Goal: Book appointment/travel/reservation

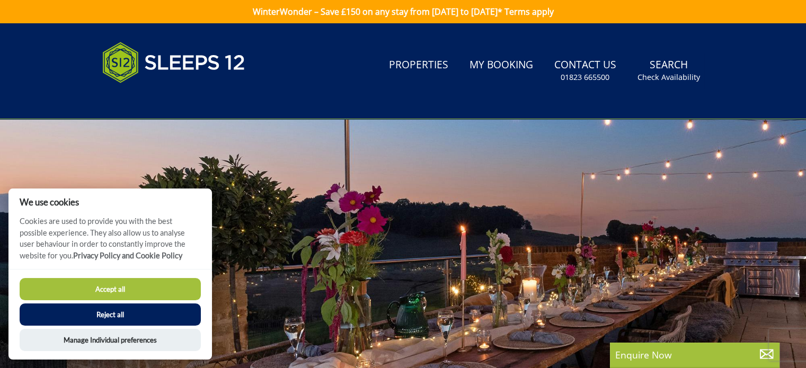
click at [127, 313] on button "Reject all" at bounding box center [110, 315] width 181 height 22
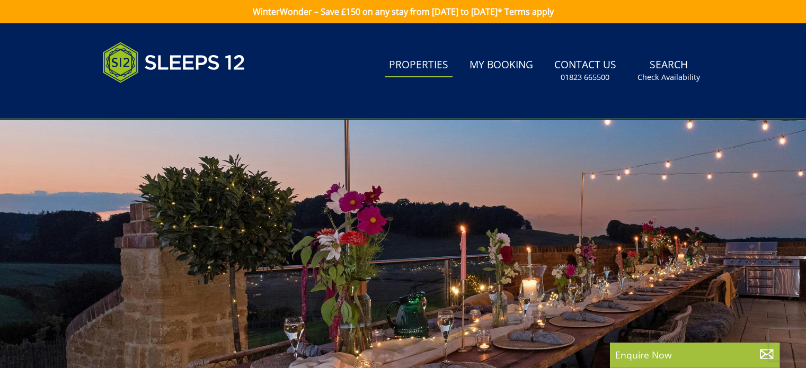
click at [407, 67] on link "Properties" at bounding box center [419, 66] width 68 height 24
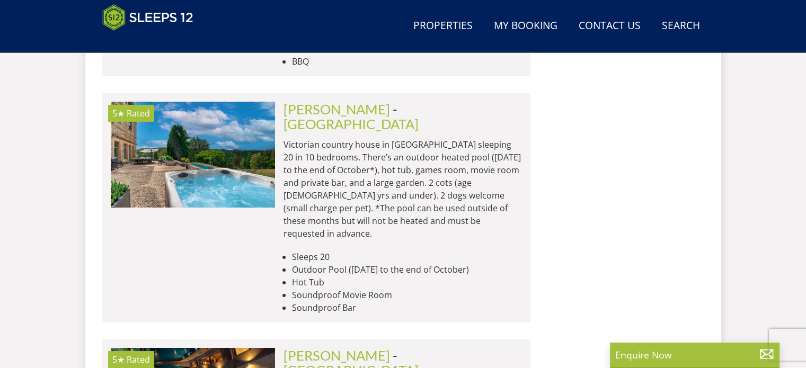
scroll to position [3446, 0]
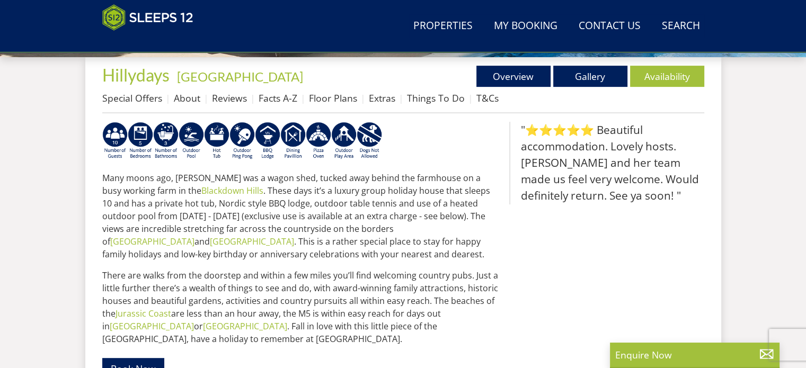
scroll to position [381, 0]
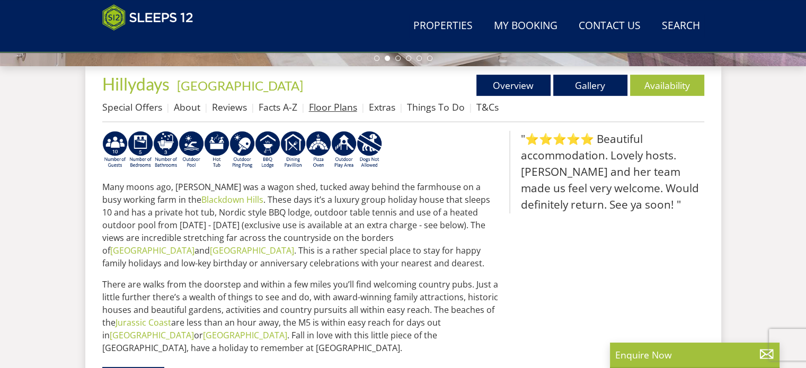
click at [328, 108] on link "Floor Plans" at bounding box center [333, 107] width 48 height 13
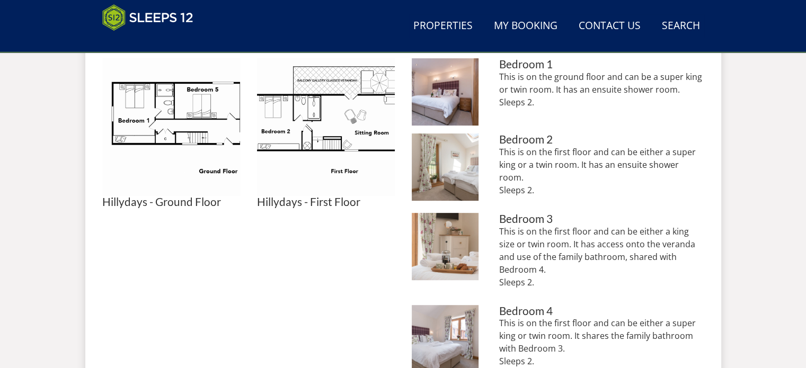
scroll to position [477, 0]
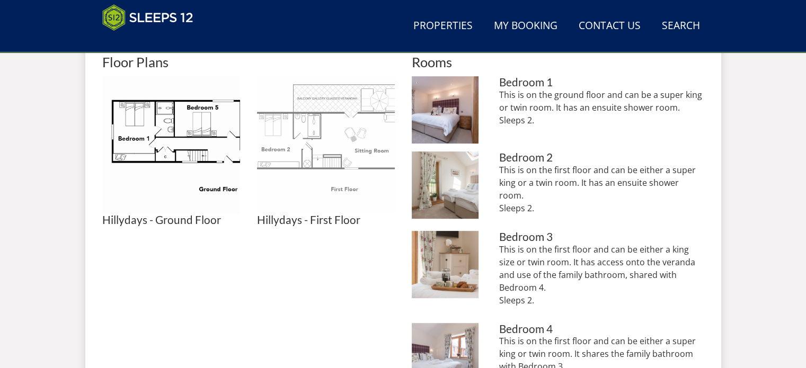
click at [355, 139] on img at bounding box center [326, 145] width 138 height 138
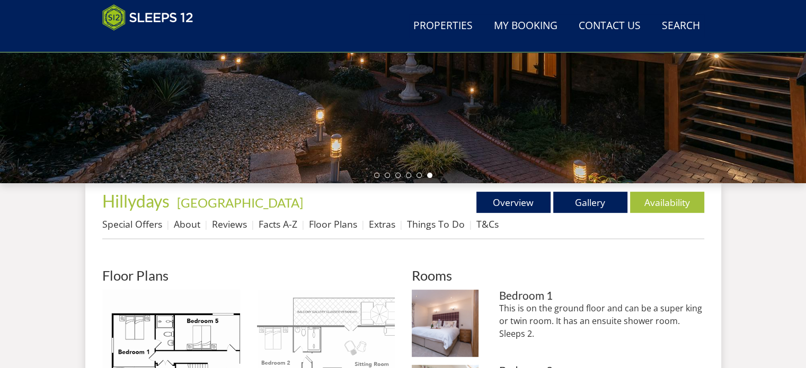
scroll to position [212, 0]
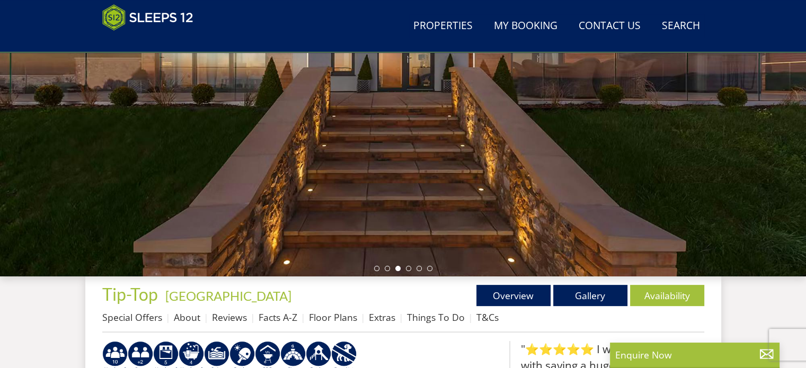
scroll to position [64, 0]
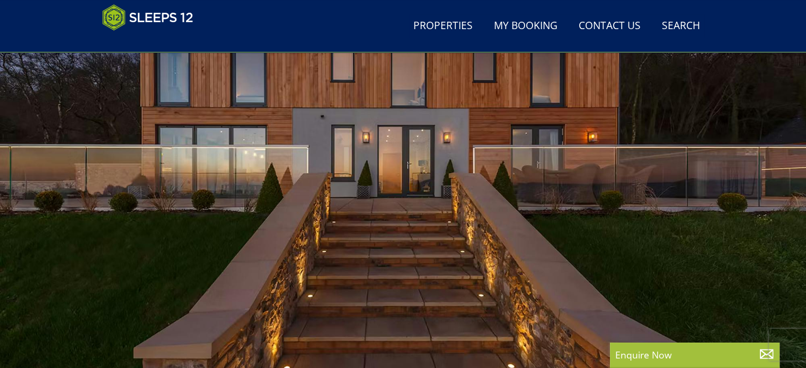
click at [603, 245] on div at bounding box center [403, 197] width 806 height 371
drag, startPoint x: 525, startPoint y: 233, endPoint x: 318, endPoint y: 233, distance: 207.3
click at [318, 233] on div at bounding box center [403, 197] width 806 height 371
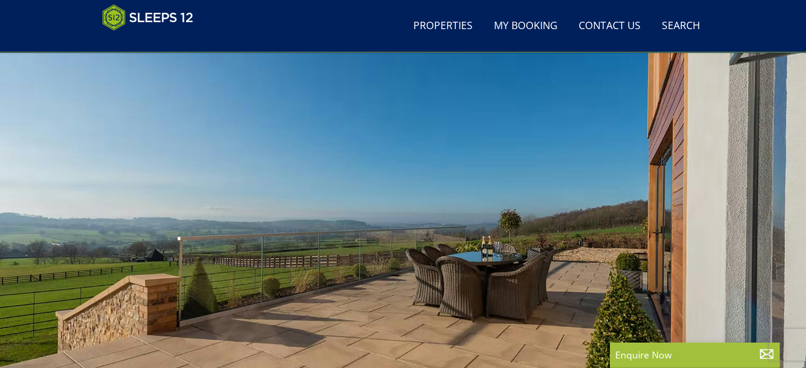
drag, startPoint x: 418, startPoint y: 236, endPoint x: 276, endPoint y: 224, distance: 142.6
click at [276, 224] on div at bounding box center [403, 197] width 806 height 371
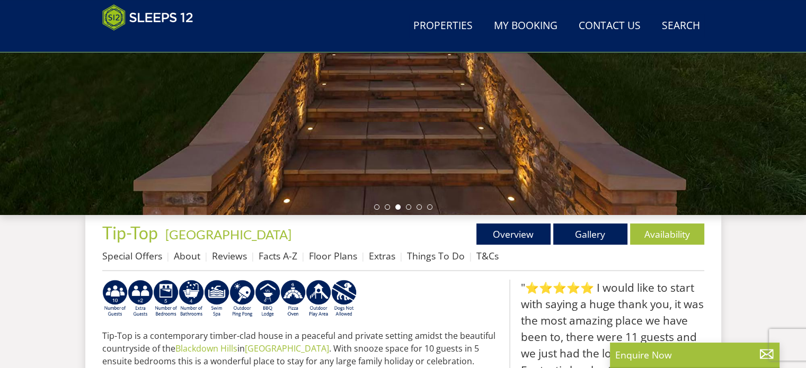
scroll to position [117, 0]
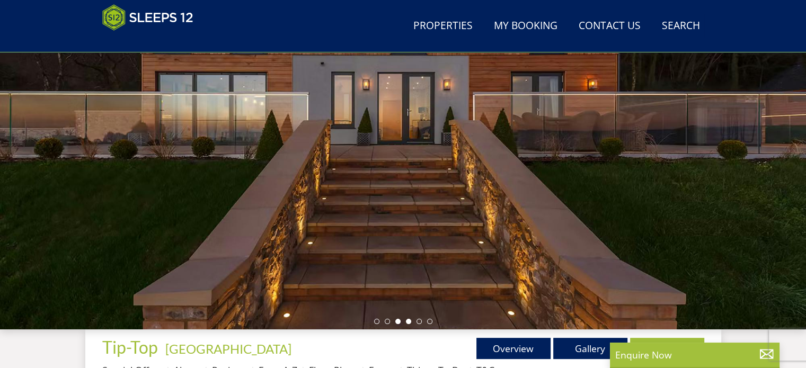
click at [407, 322] on li at bounding box center [408, 321] width 5 height 5
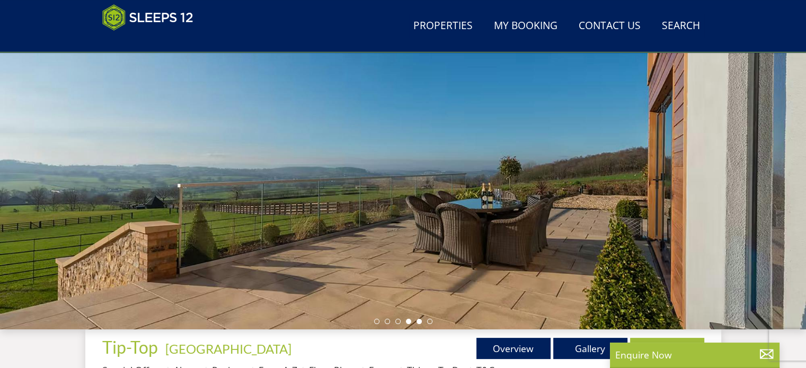
click at [417, 321] on li at bounding box center [419, 321] width 5 height 5
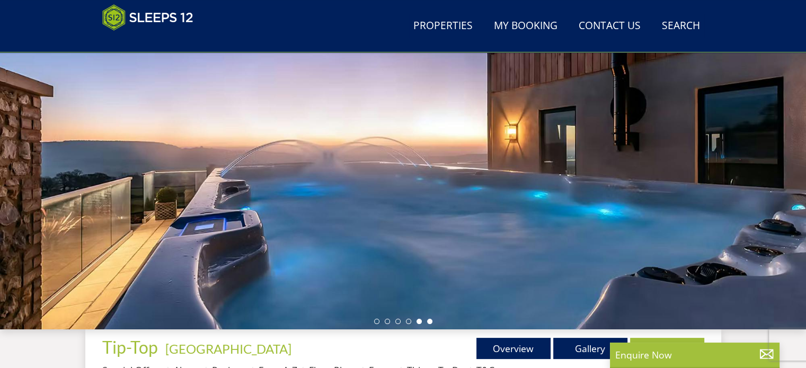
click at [429, 322] on li at bounding box center [429, 321] width 5 height 5
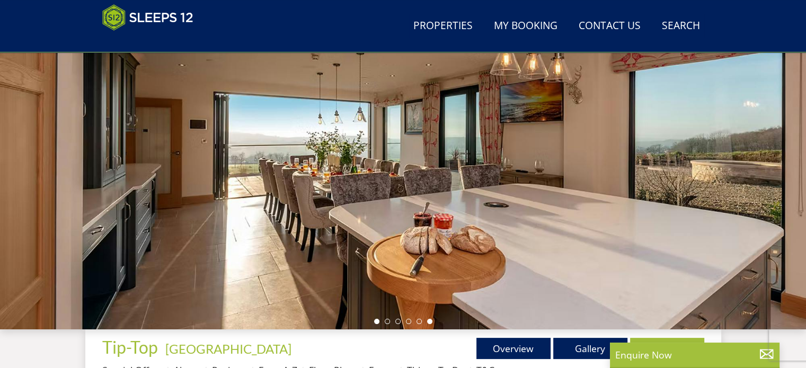
click at [379, 320] on li at bounding box center [376, 321] width 5 height 5
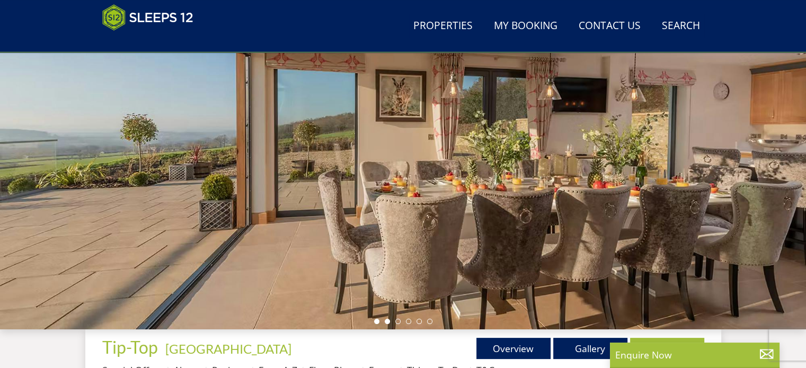
click at [388, 320] on li at bounding box center [387, 321] width 5 height 5
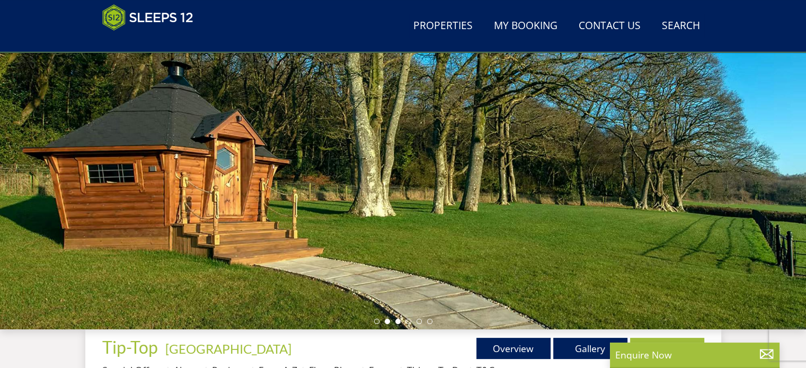
click at [397, 320] on li at bounding box center [398, 321] width 5 height 5
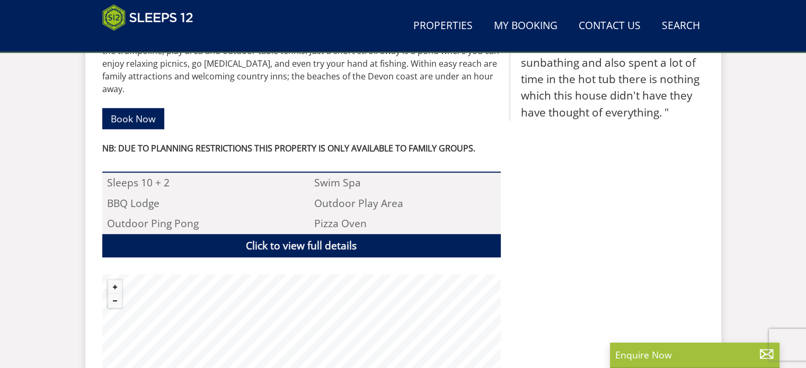
scroll to position [594, 0]
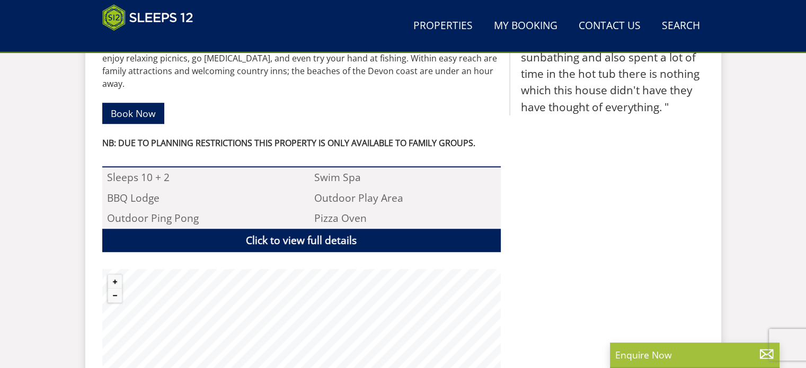
click at [655, 188] on div ""⭐⭐⭐⭐⭐ I would like to start with saying a huge thank you, it was the most amaz…" at bounding box center [606, 166] width 195 height 498
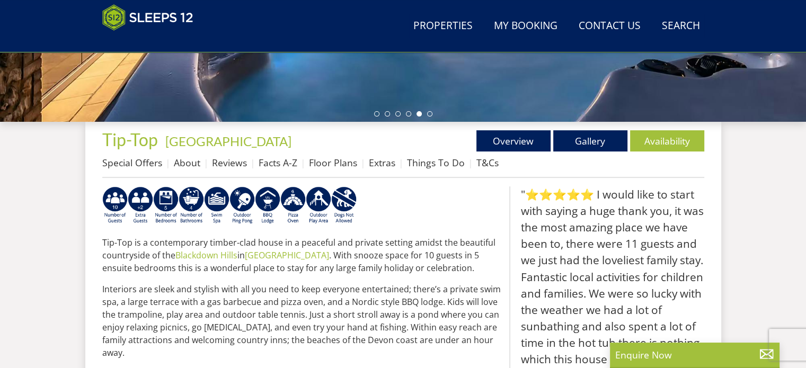
scroll to position [329, 0]
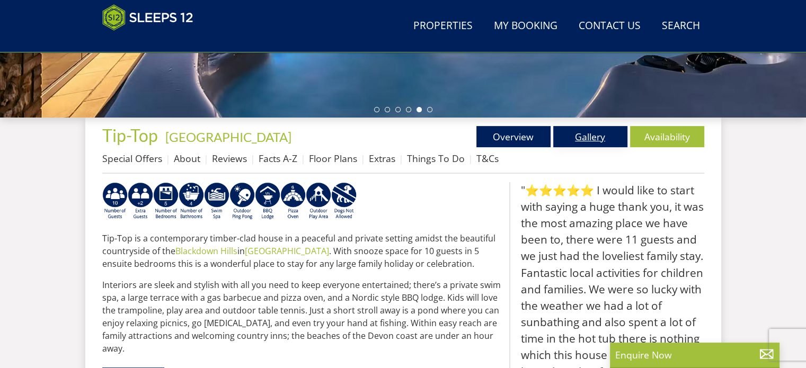
click at [588, 135] on link "Gallery" at bounding box center [590, 136] width 74 height 21
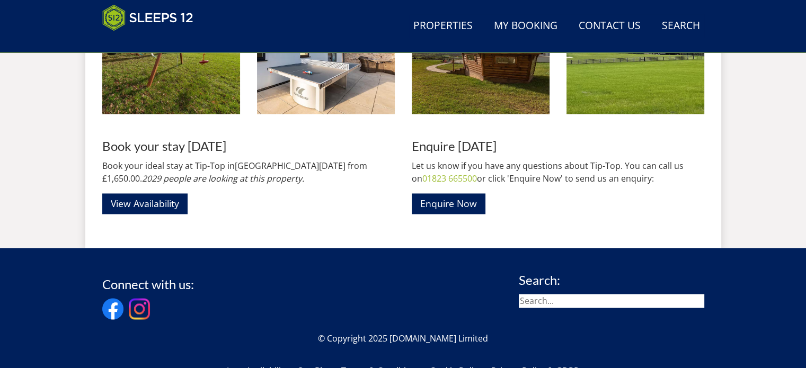
scroll to position [1644, 0]
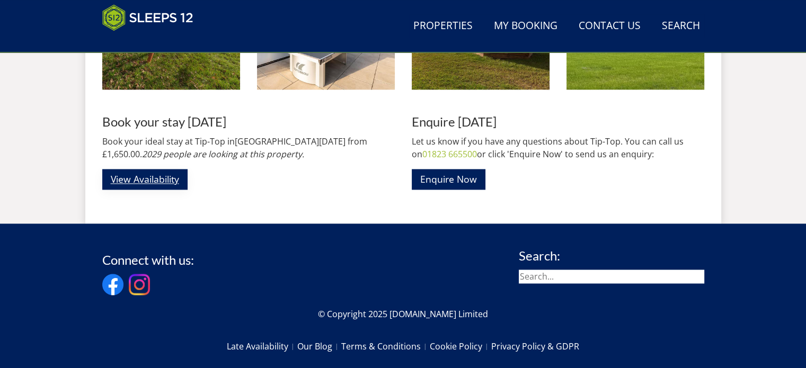
click at [146, 177] on link "View Availability" at bounding box center [144, 179] width 85 height 21
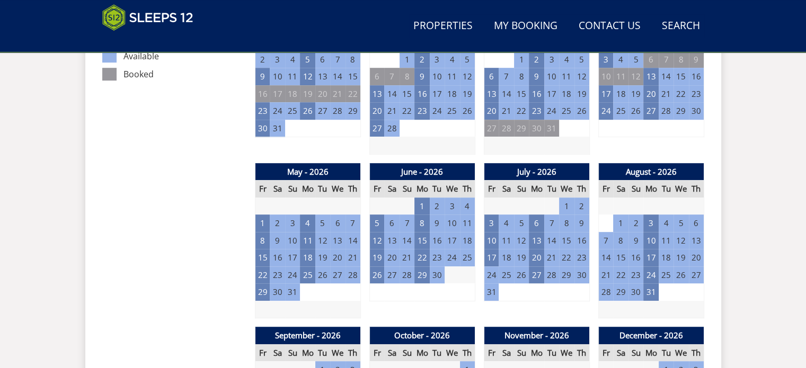
scroll to position [689, 0]
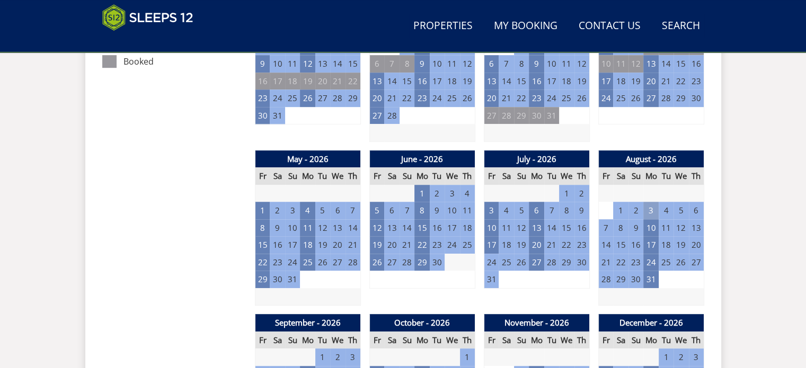
click at [653, 210] on td "3" at bounding box center [651, 210] width 15 height 17
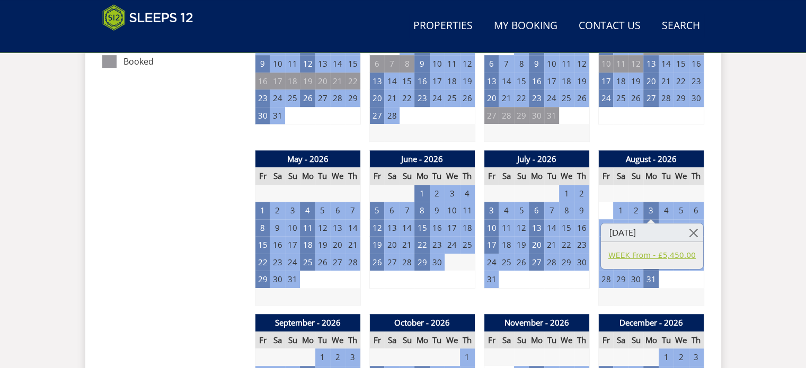
click at [685, 253] on link "WEEK From - £5,450.00" at bounding box center [652, 255] width 87 height 11
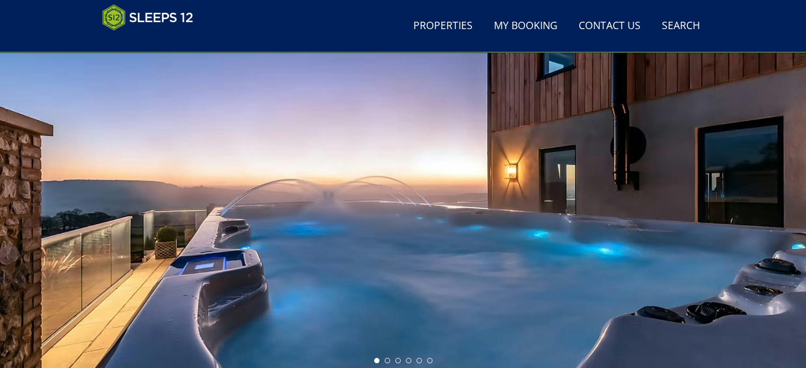
scroll to position [318, 0]
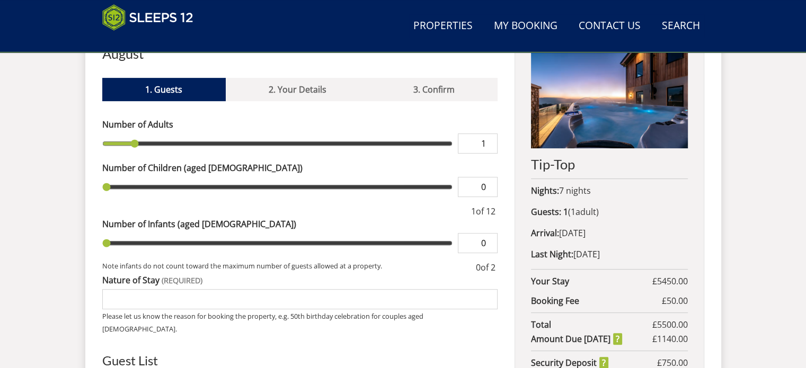
scroll to position [371, 0]
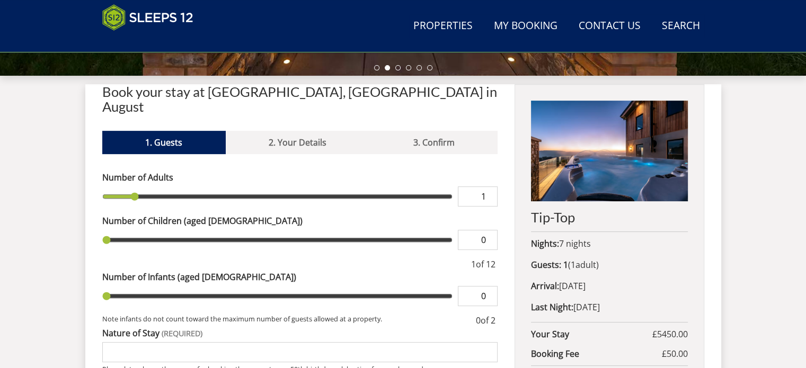
type input "2"
type input "3"
type input "4"
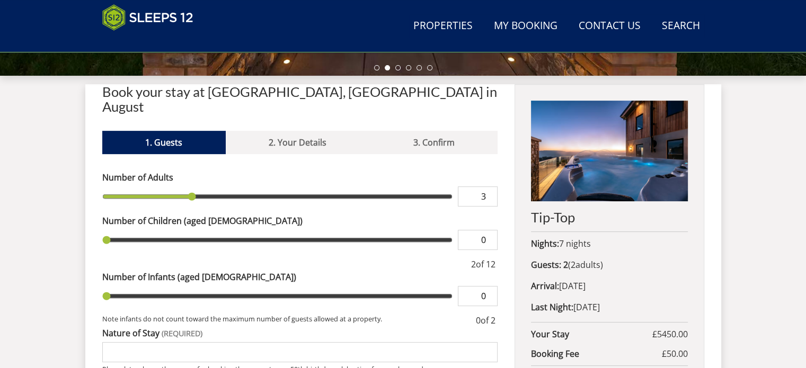
type input "4"
type input "5"
drag, startPoint x: 134, startPoint y: 179, endPoint x: 259, endPoint y: 182, distance: 125.2
type input "5"
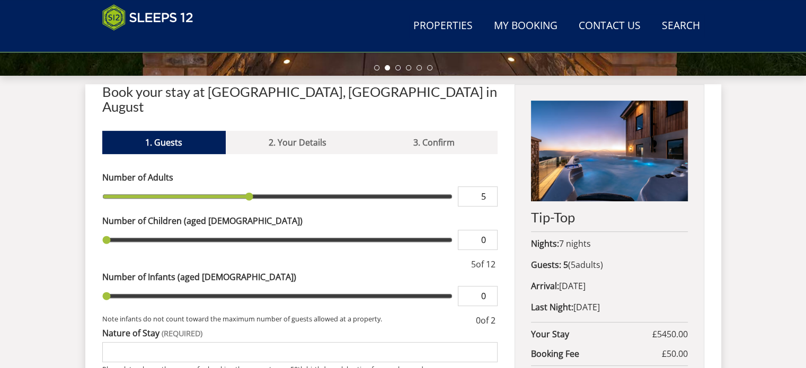
click at [259, 187] on input "range" at bounding box center [277, 197] width 351 height 20
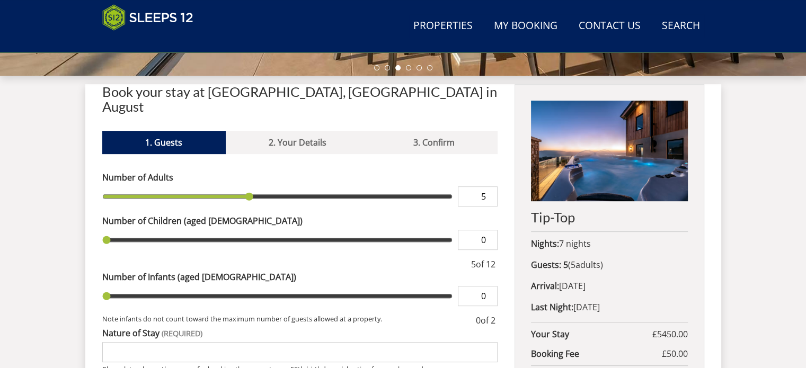
click at [120, 230] on input "range" at bounding box center [277, 240] width 351 height 20
type input "1"
click at [125, 230] on input "range" at bounding box center [277, 240] width 351 height 20
type input "2"
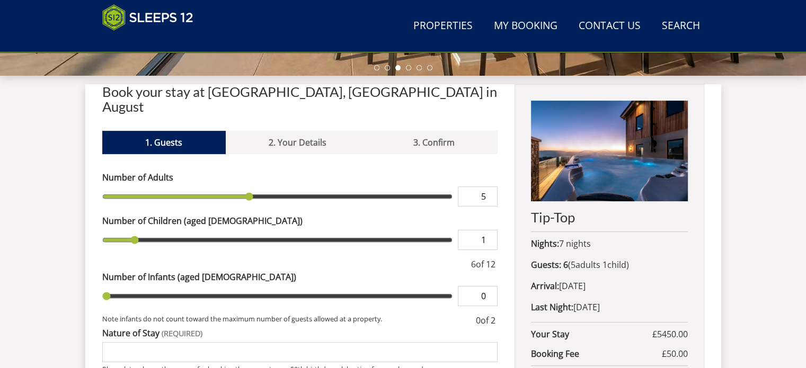
type input "2"
click at [152, 230] on input "range" at bounding box center [277, 240] width 351 height 20
click at [120, 286] on input "range" at bounding box center [277, 296] width 351 height 20
click at [118, 286] on input "range" at bounding box center [277, 296] width 351 height 20
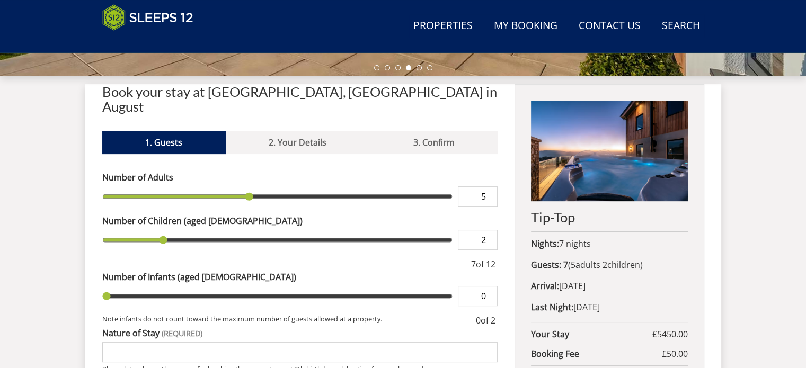
type input "1"
drag, startPoint x: 110, startPoint y: 279, endPoint x: 121, endPoint y: 279, distance: 11.1
type input "1"
click at [121, 286] on input "range" at bounding box center [277, 296] width 351 height 20
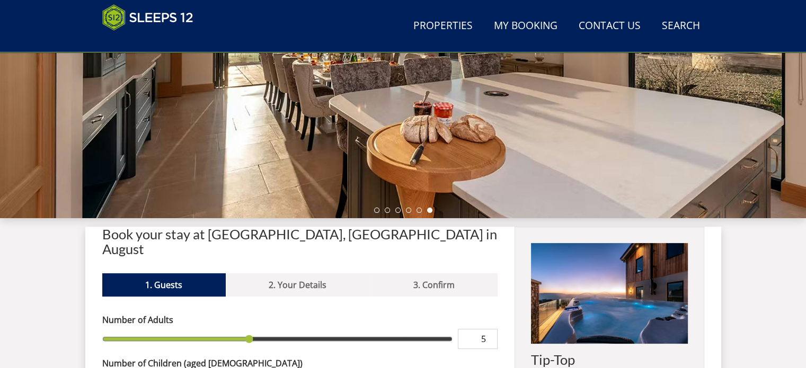
scroll to position [265, 0]
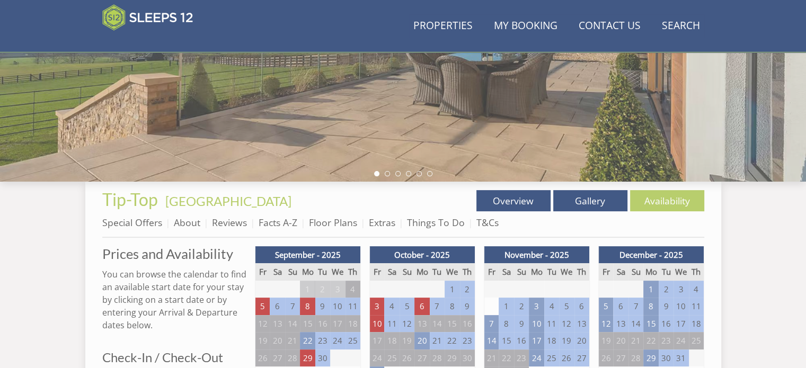
scroll to position [689, 0]
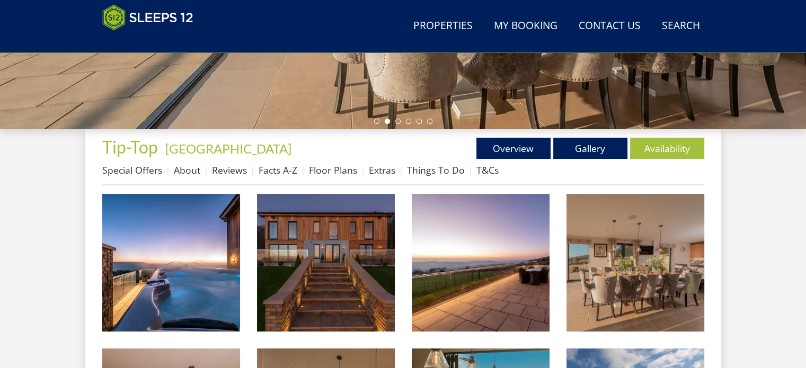
scroll to position [318, 0]
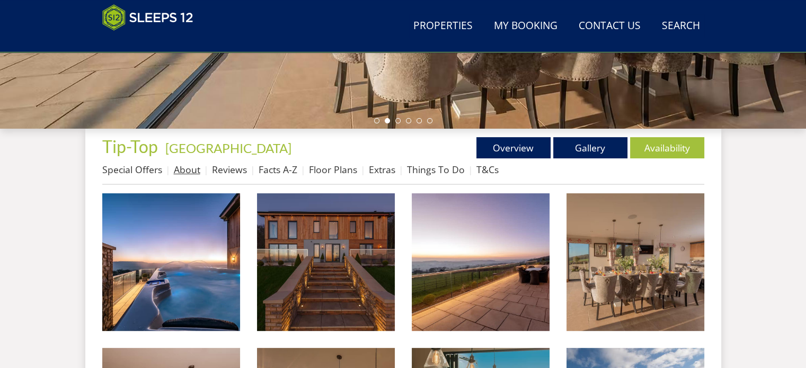
click at [190, 170] on link "About" at bounding box center [187, 169] width 27 height 13
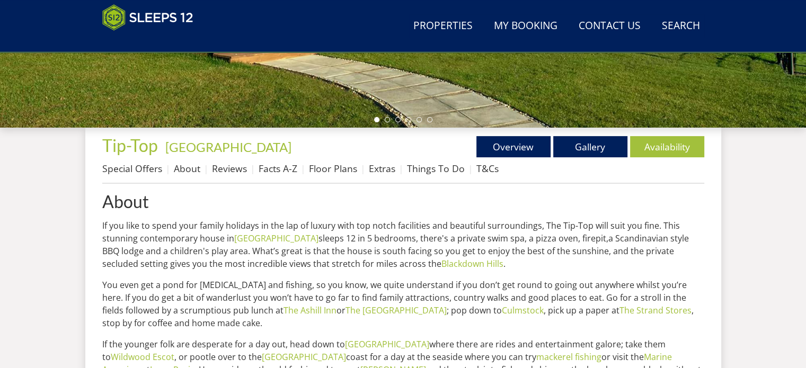
scroll to position [318, 0]
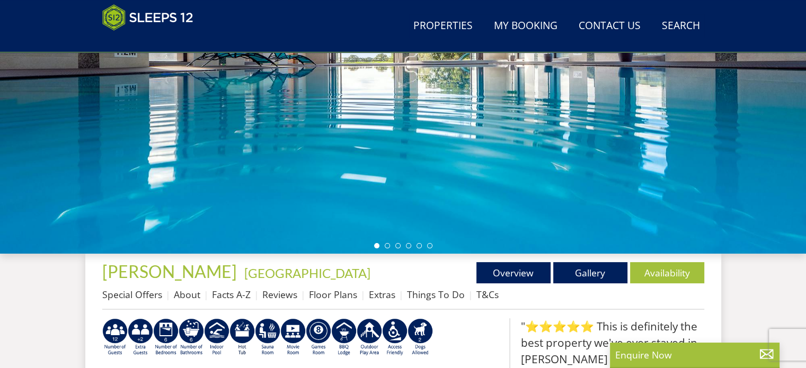
scroll to position [169, 0]
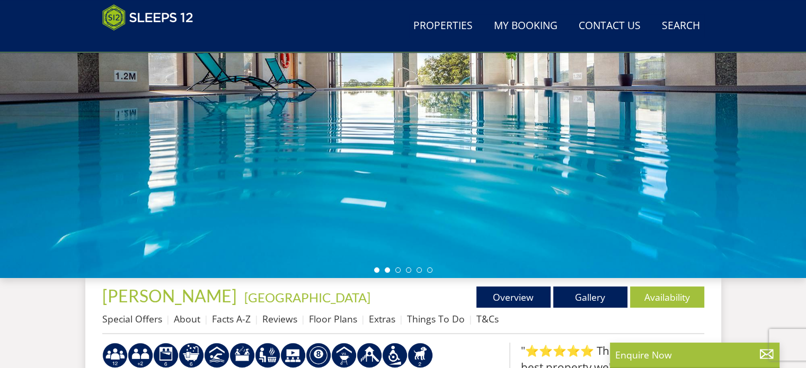
click at [386, 270] on li at bounding box center [387, 270] width 5 height 5
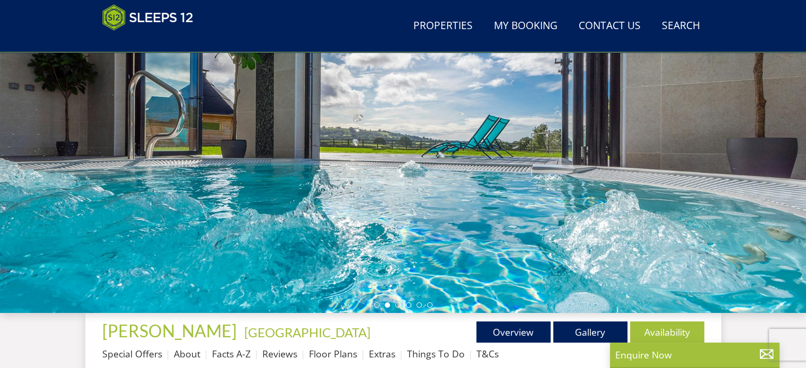
scroll to position [116, 0]
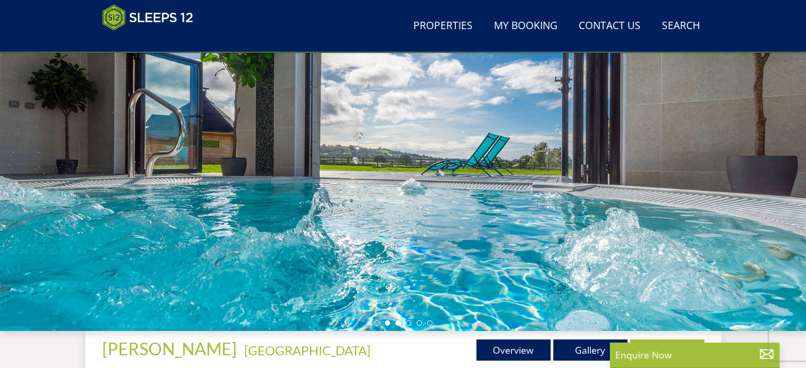
click at [397, 324] on li at bounding box center [398, 323] width 5 height 5
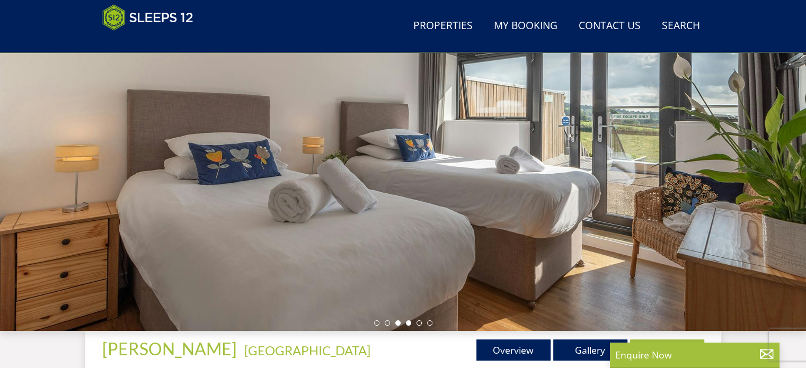
click at [408, 324] on li at bounding box center [408, 323] width 5 height 5
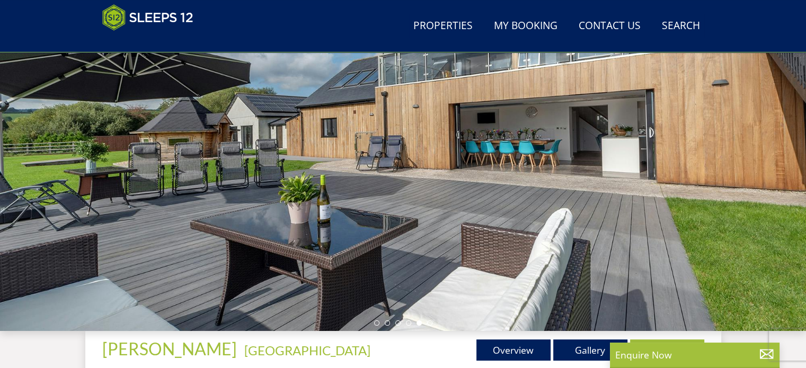
click at [418, 324] on li at bounding box center [419, 323] width 5 height 5
click at [427, 321] on li at bounding box center [429, 323] width 5 height 5
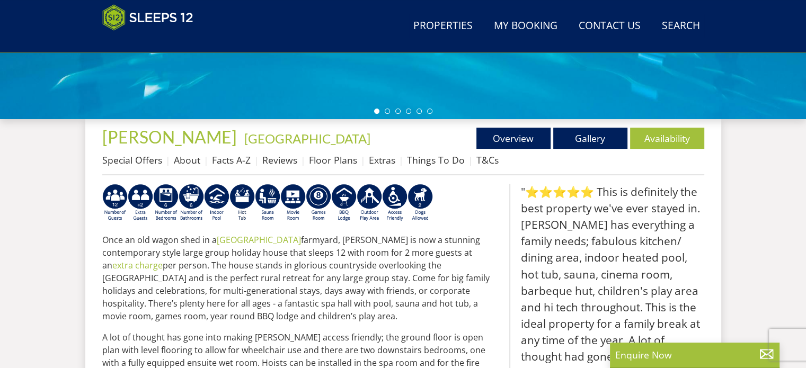
scroll to position [275, 0]
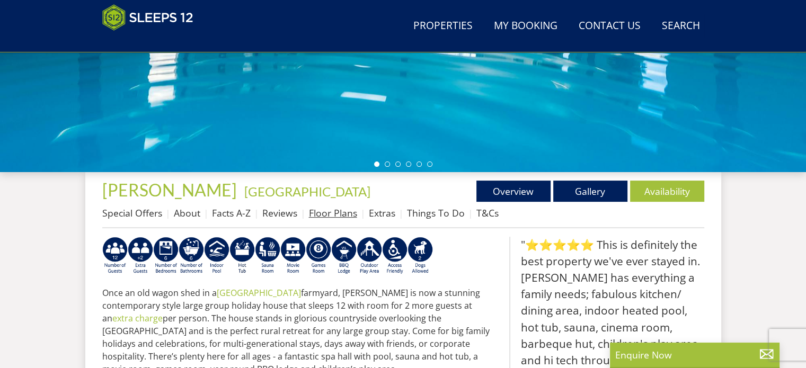
click at [322, 210] on link "Floor Plans" at bounding box center [333, 213] width 48 height 13
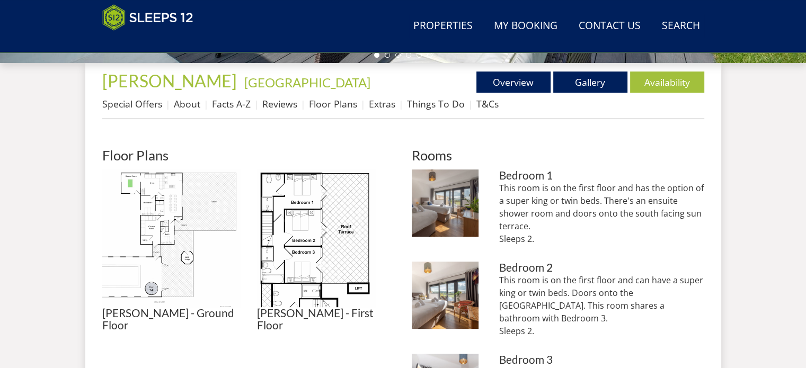
scroll to position [424, 0]
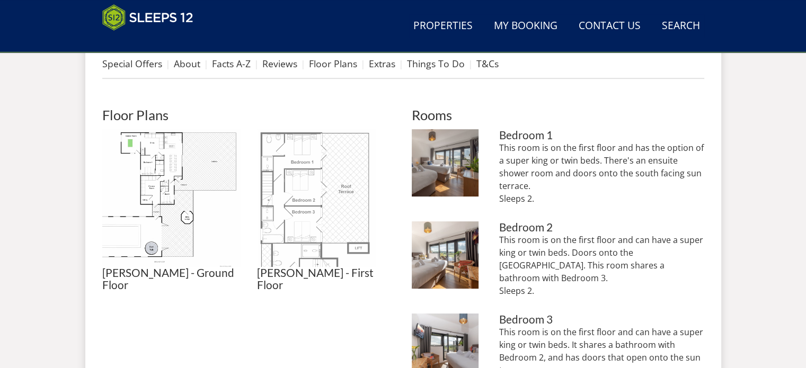
click at [323, 214] on img at bounding box center [326, 198] width 138 height 138
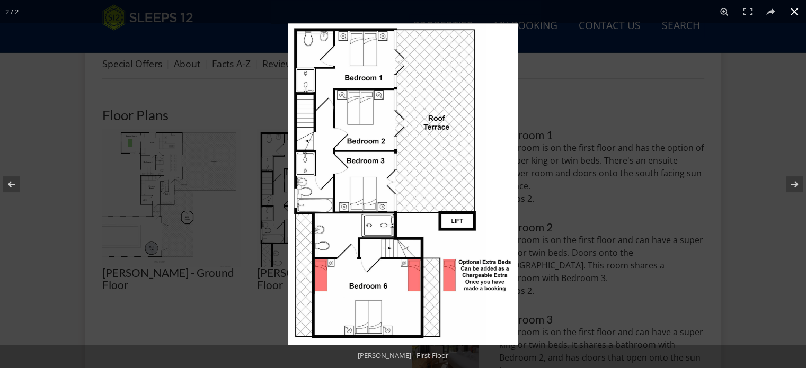
click at [153, 181] on div at bounding box center [403, 184] width 806 height 368
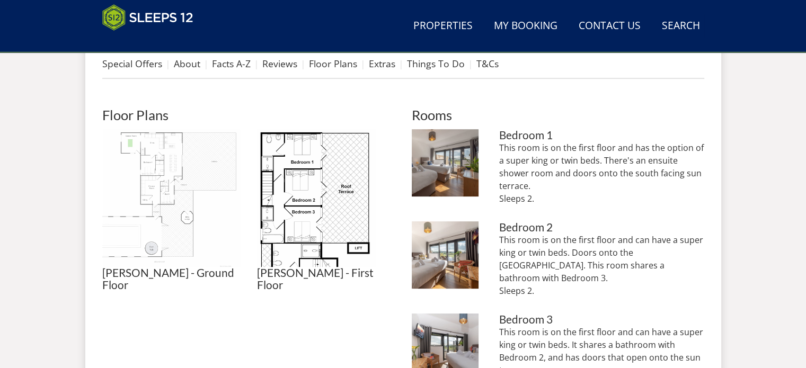
click at [152, 180] on img at bounding box center [171, 198] width 138 height 138
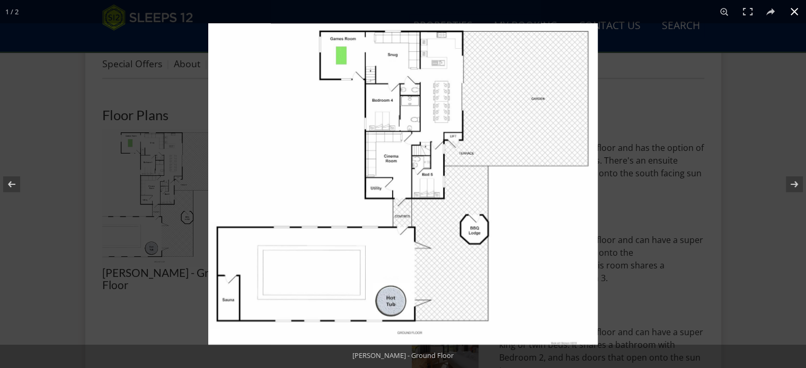
click at [740, 103] on div at bounding box center [611, 207] width 806 height 368
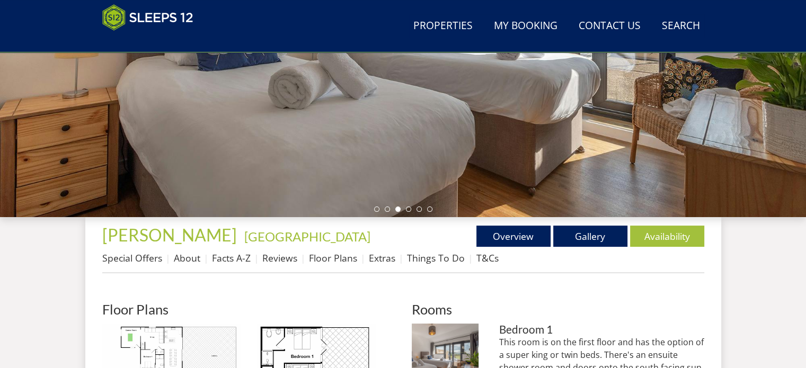
scroll to position [318, 0]
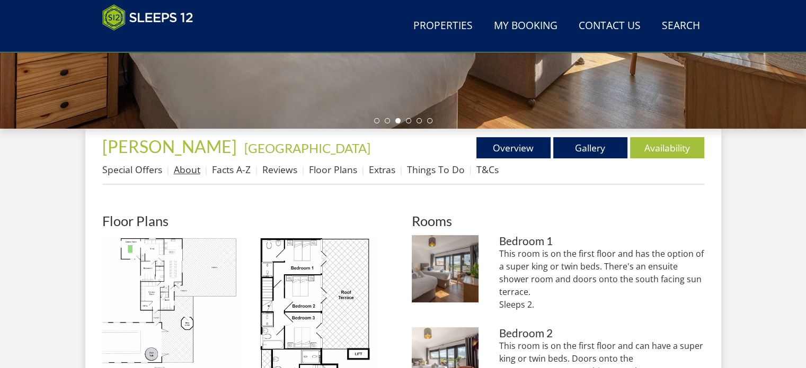
click at [189, 173] on link "About" at bounding box center [187, 169] width 27 height 13
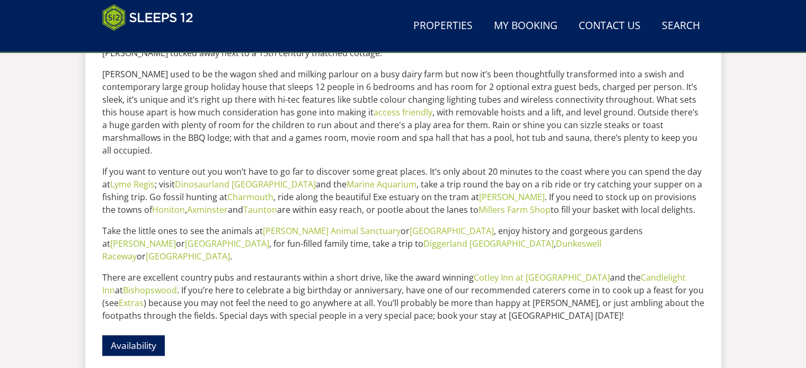
scroll to position [583, 0]
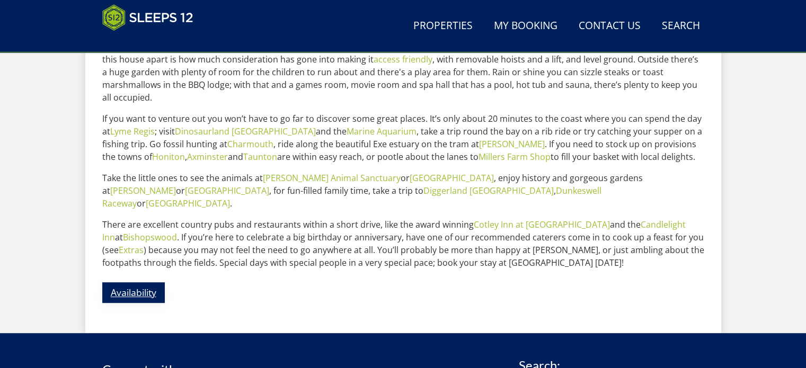
click at [148, 283] on link "Availability" at bounding box center [133, 293] width 63 height 21
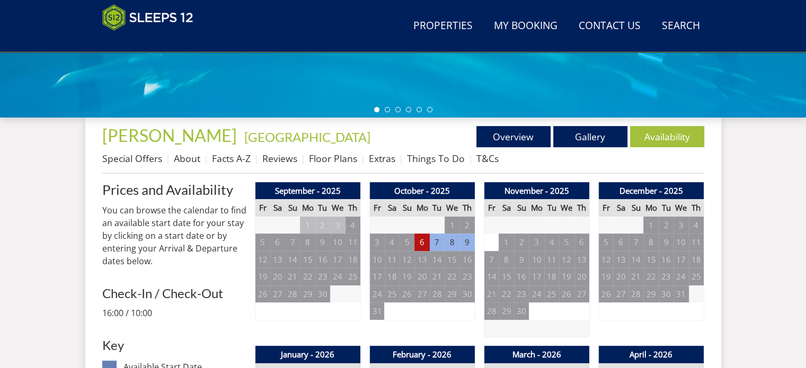
scroll to position [265, 0]
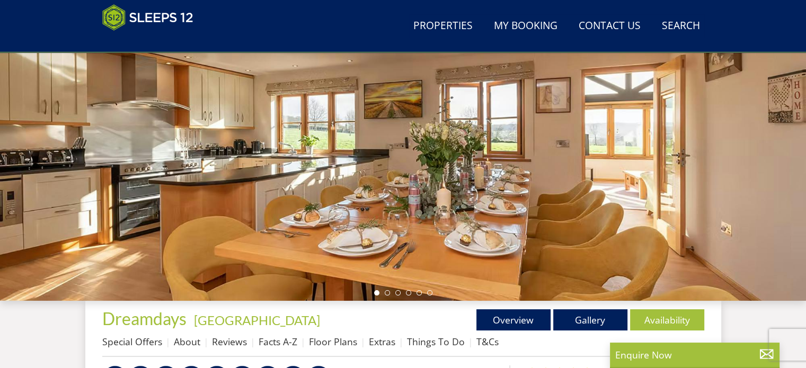
scroll to position [169, 0]
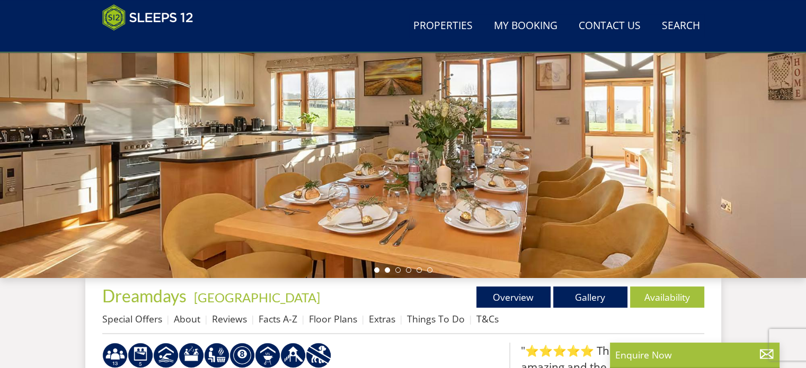
click at [386, 268] on li at bounding box center [387, 270] width 5 height 5
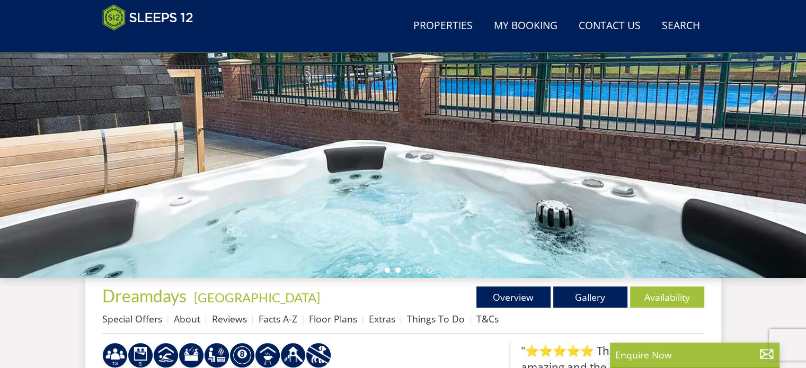
click at [396, 268] on li at bounding box center [398, 270] width 5 height 5
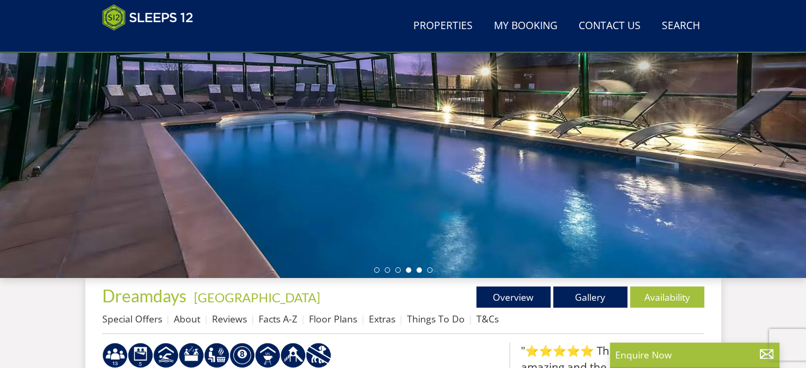
click at [418, 268] on li at bounding box center [419, 270] width 5 height 5
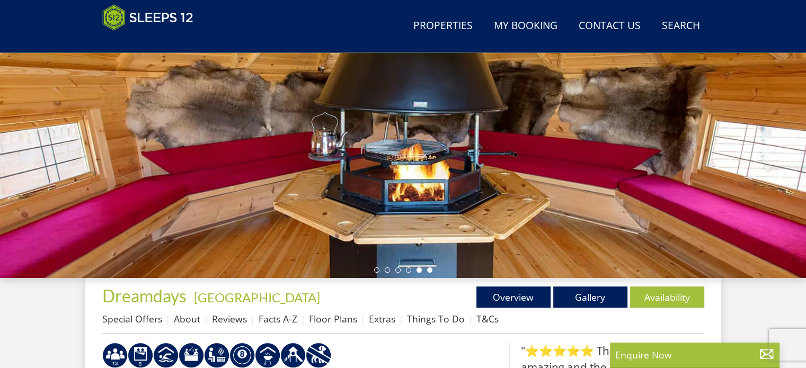
click at [430, 268] on li at bounding box center [429, 270] width 5 height 5
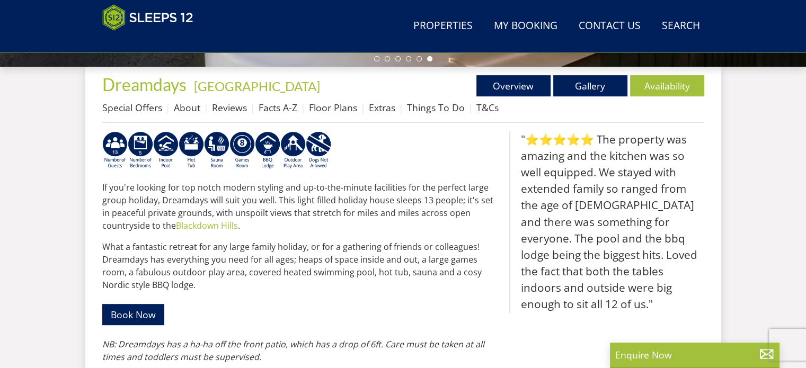
scroll to position [381, 0]
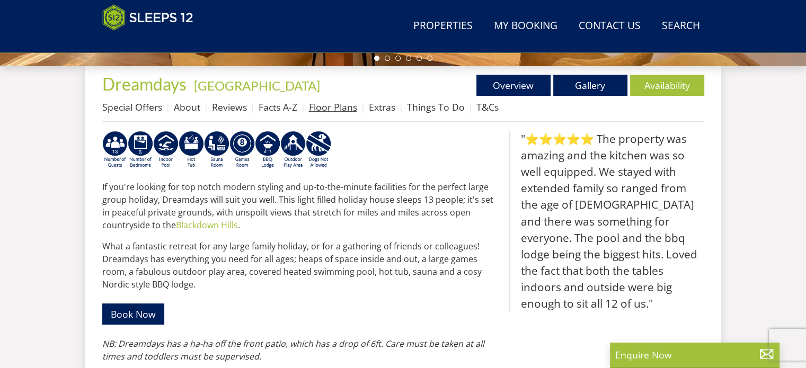
click at [329, 103] on link "Floor Plans" at bounding box center [333, 107] width 48 height 13
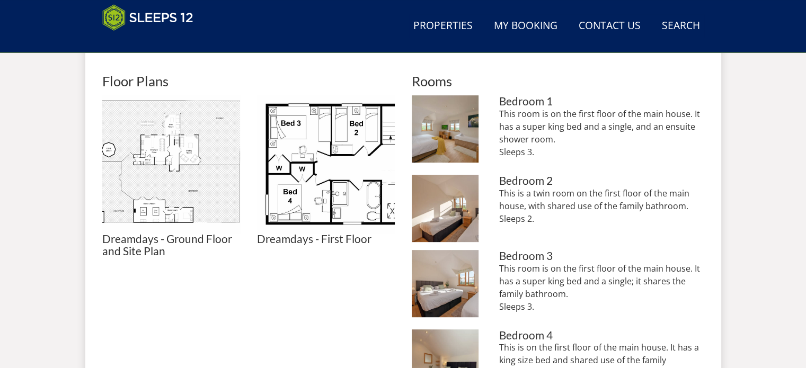
scroll to position [477, 0]
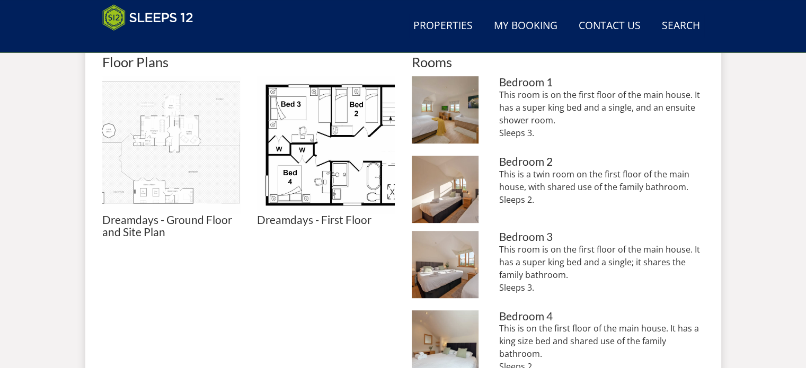
click at [187, 162] on img at bounding box center [171, 145] width 138 height 138
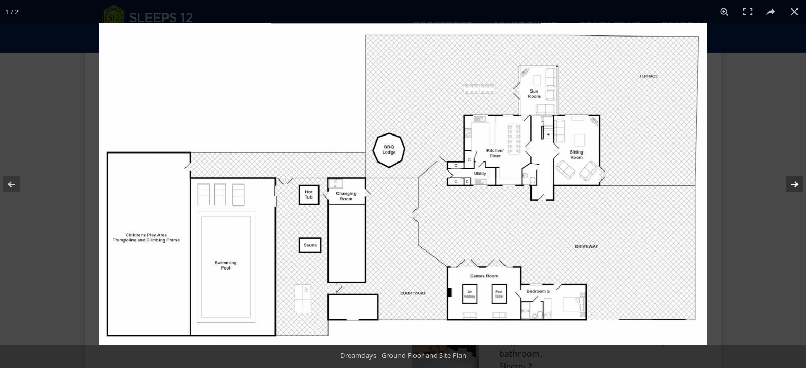
click at [795, 178] on button at bounding box center [787, 184] width 37 height 53
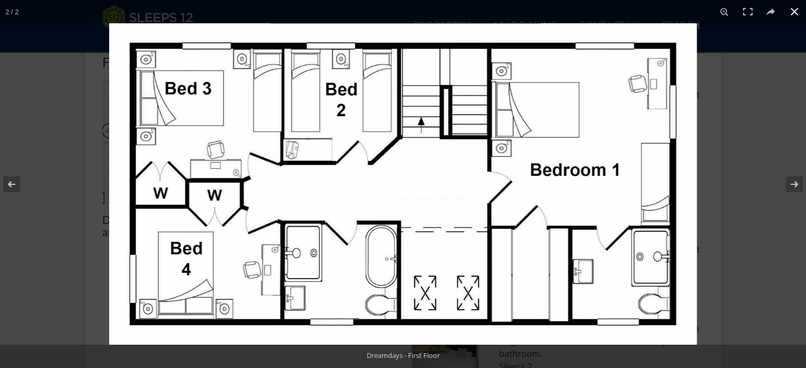
click at [797, 7] on button at bounding box center [794, 11] width 23 height 23
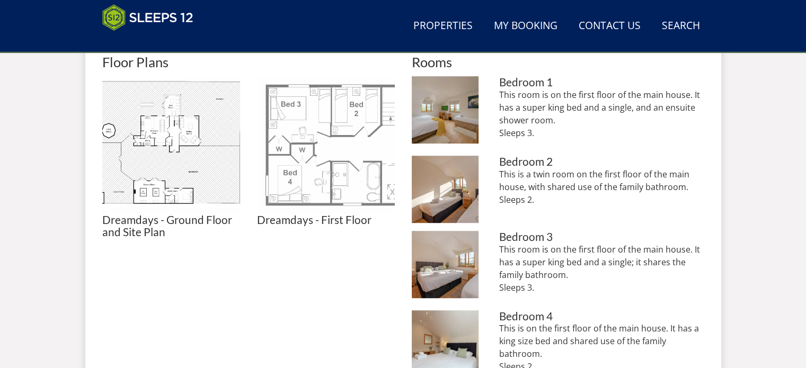
scroll to position [265, 0]
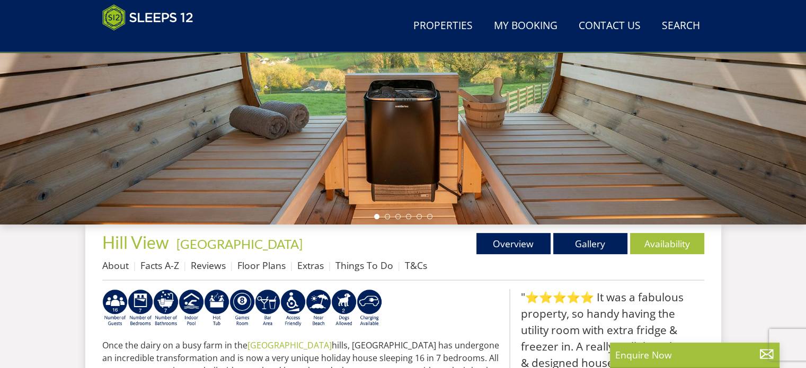
scroll to position [222, 0]
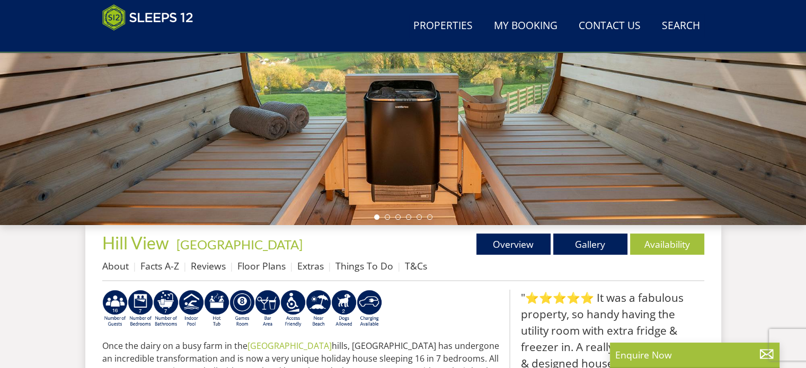
click at [562, 260] on ul "About Facts A-Z Reviews Floor Plans Extras Things To Do T&Cs" at bounding box center [403, 269] width 602 height 24
click at [568, 251] on link "Gallery" at bounding box center [590, 244] width 74 height 21
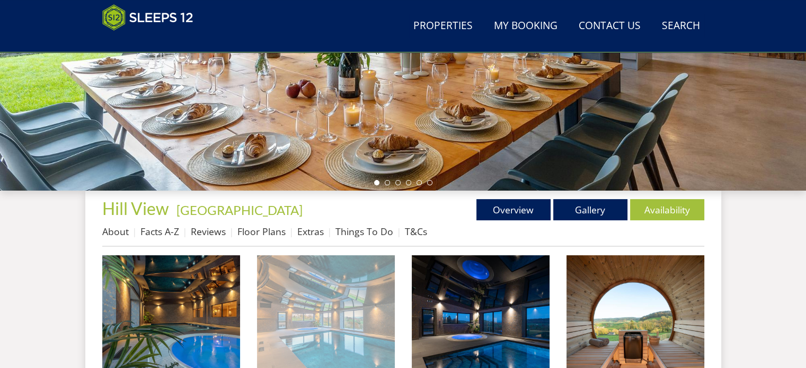
scroll to position [318, 0]
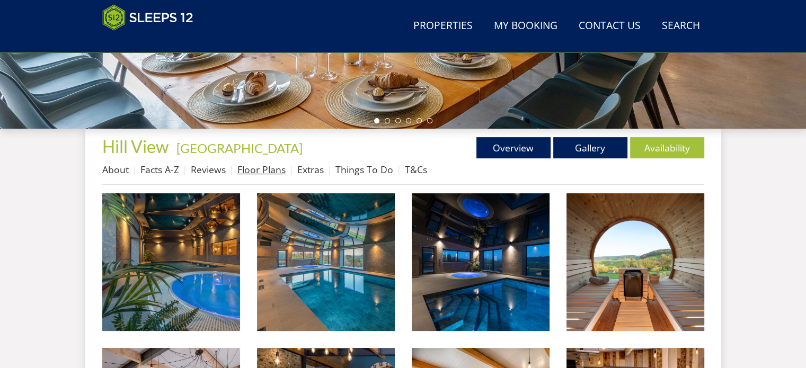
click at [247, 170] on link "Floor Plans" at bounding box center [262, 169] width 48 height 13
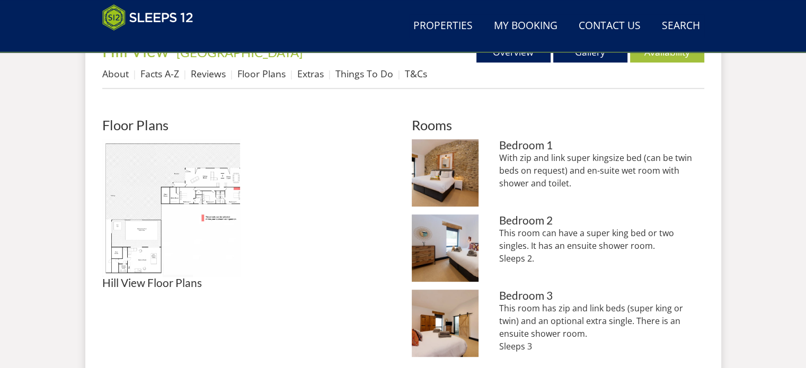
scroll to position [477, 0]
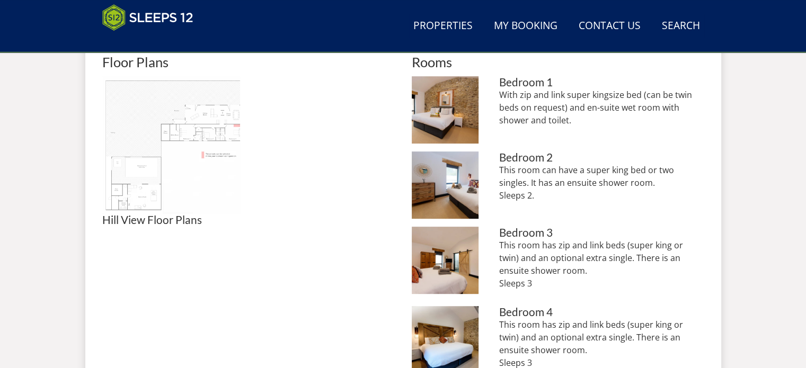
click at [144, 152] on img at bounding box center [171, 145] width 138 height 138
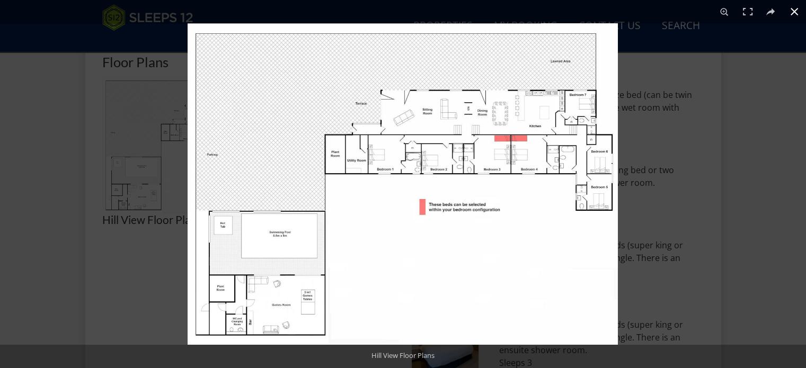
click at [790, 11] on button at bounding box center [794, 11] width 23 height 23
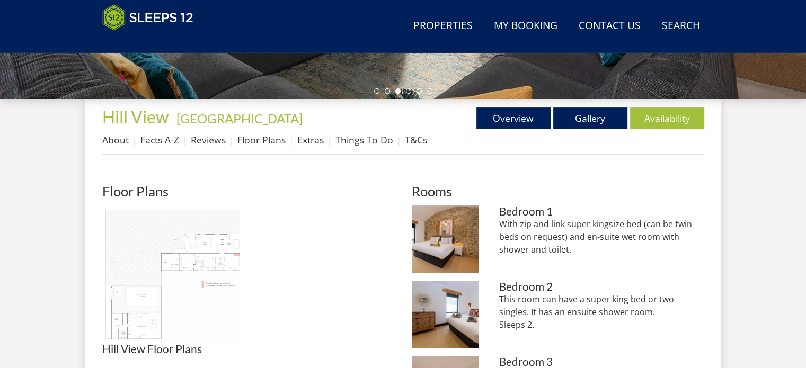
scroll to position [371, 0]
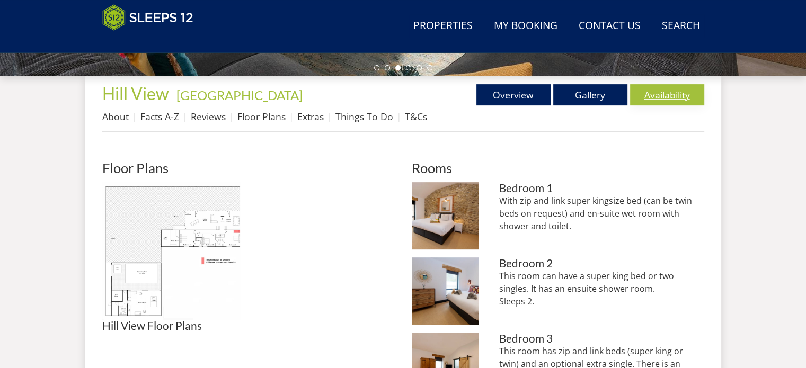
click at [653, 94] on link "Availability" at bounding box center [667, 94] width 74 height 21
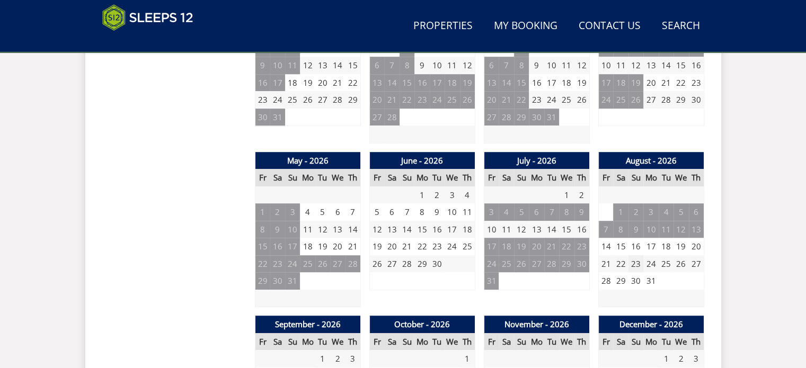
scroll to position [689, 0]
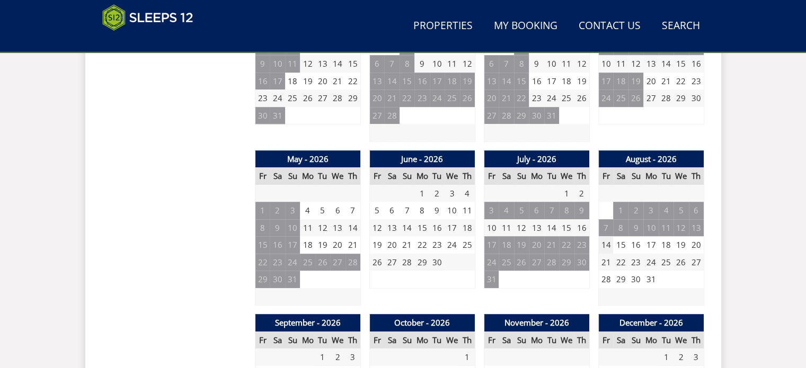
click at [610, 244] on td "14" at bounding box center [606, 244] width 15 height 17
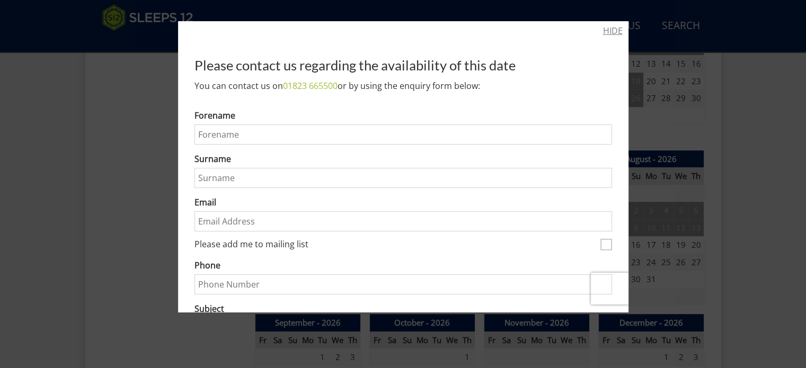
click at [608, 31] on link "HIDE" at bounding box center [613, 30] width 20 height 13
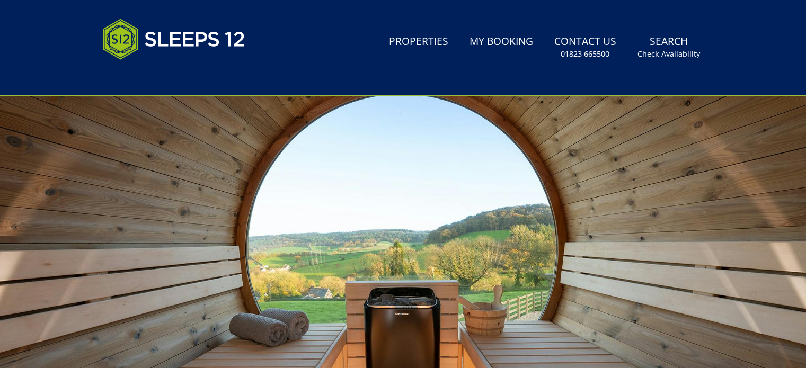
scroll to position [212, 0]
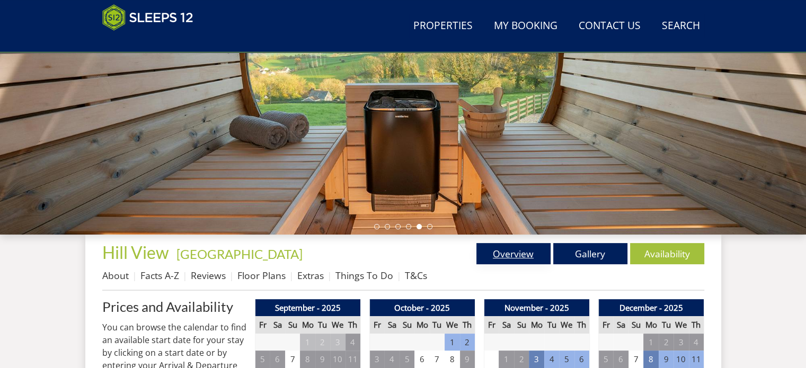
click at [524, 248] on link "Overview" at bounding box center [514, 253] width 74 height 21
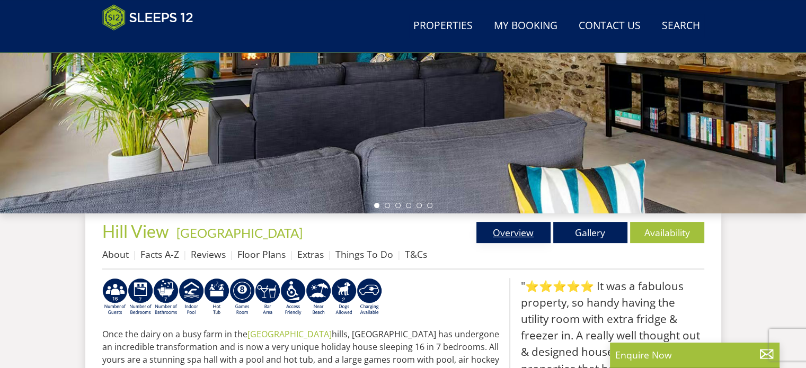
scroll to position [222, 0]
